Goal: Task Accomplishment & Management: Use online tool/utility

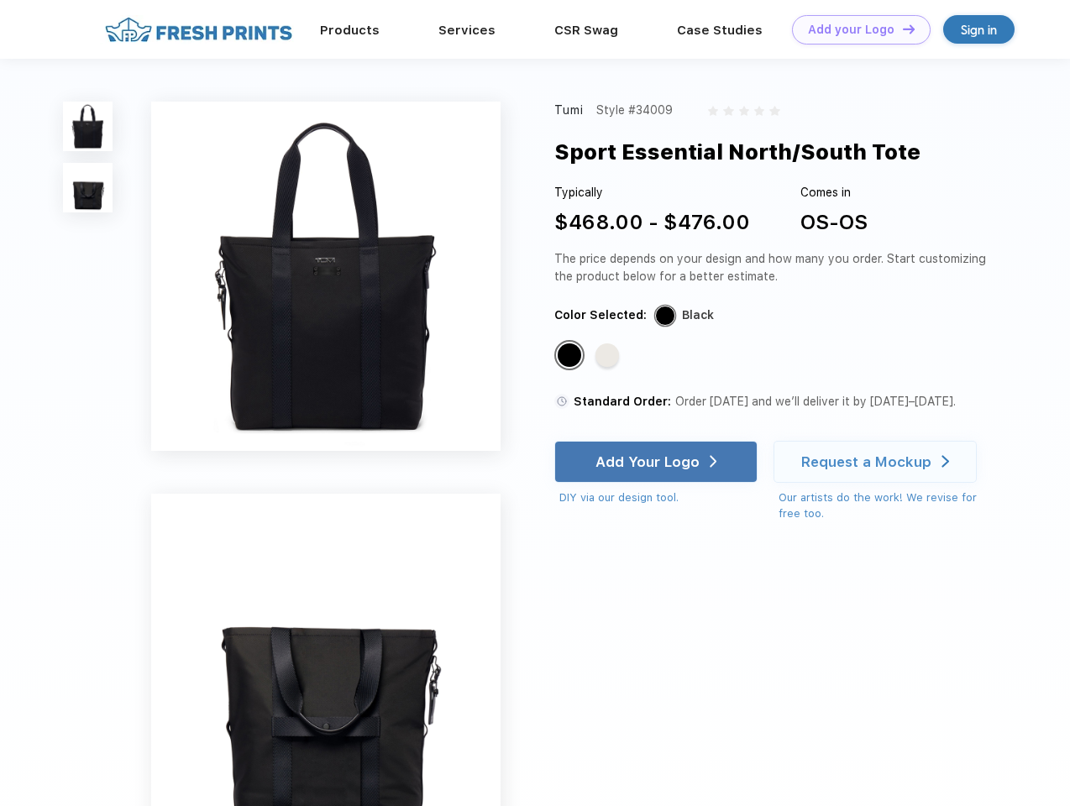
click at [855, 29] on link "Add your Logo Design Tool" at bounding box center [861, 29] width 139 height 29
click at [0, 0] on div "Design Tool" at bounding box center [0, 0] width 0 height 0
click at [901, 29] on link "Add your Logo Design Tool" at bounding box center [861, 29] width 139 height 29
click at [88, 126] on img at bounding box center [88, 127] width 50 height 50
click at [88, 188] on img at bounding box center [88, 188] width 50 height 50
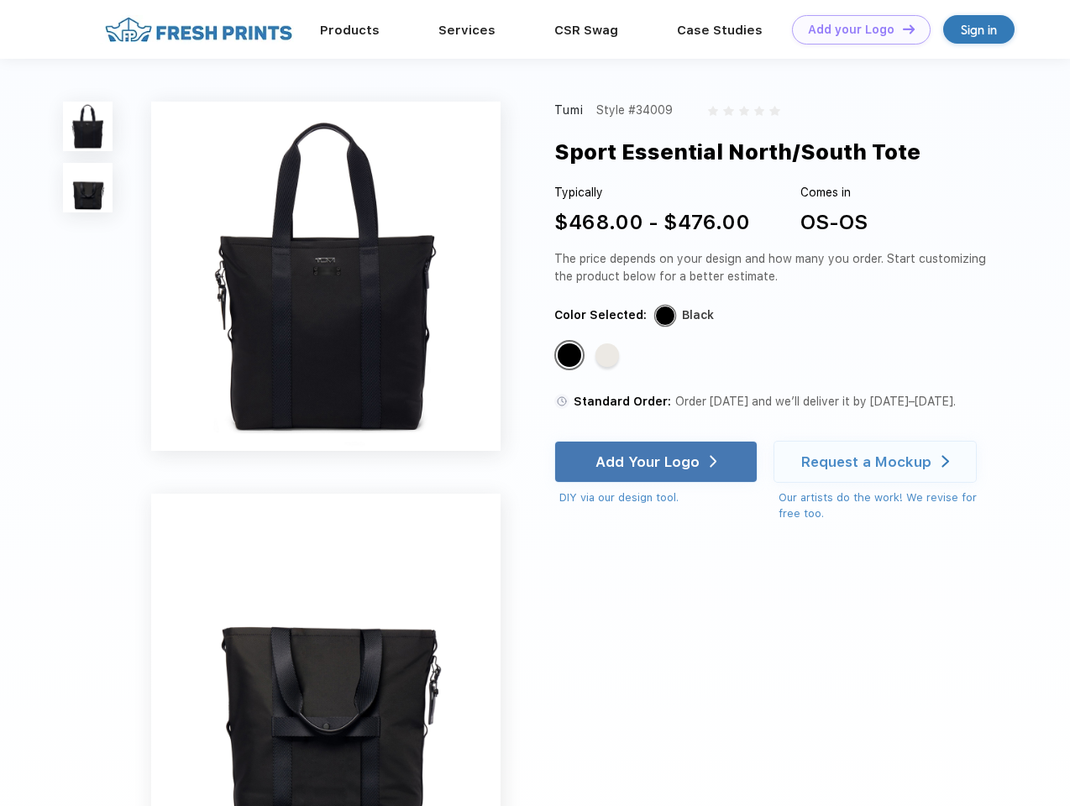
click at [571, 356] on div "Standard Color" at bounding box center [570, 355] width 24 height 24
click at [609, 356] on div "Standard Color" at bounding box center [607, 355] width 24 height 24
click at [657, 462] on div "Add Your Logo" at bounding box center [647, 461] width 104 height 17
click at [877, 462] on div "Request a Mockup" at bounding box center [866, 461] width 130 height 17
